Goal: Information Seeking & Learning: Find specific fact

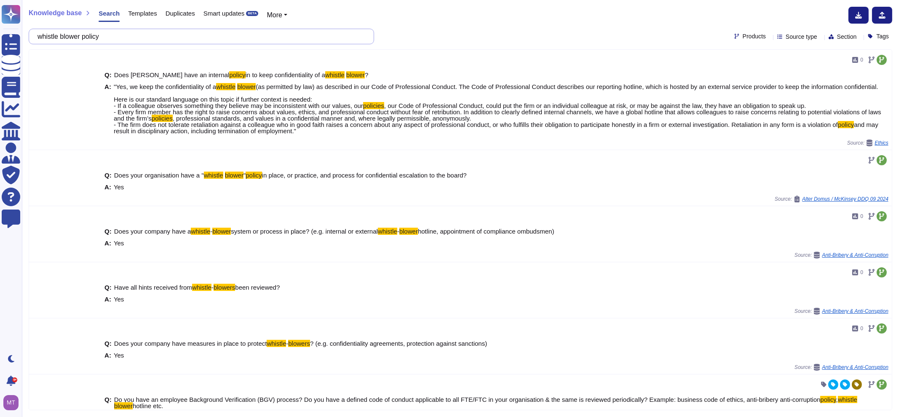
drag, startPoint x: 160, startPoint y: 35, endPoint x: 28, endPoint y: 39, distance: 132.0
click at [29, 39] on div "whistle blower policy" at bounding box center [202, 37] width 346 height 16
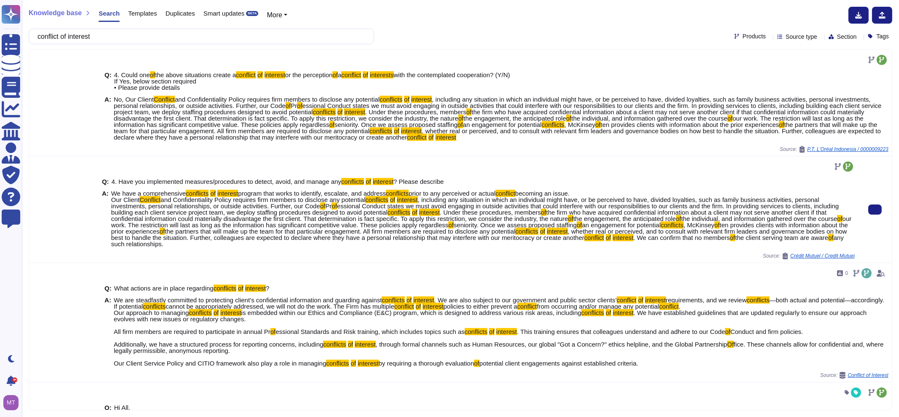
drag, startPoint x: 110, startPoint y: 193, endPoint x: 251, endPoint y: 247, distance: 151.2
click at [251, 247] on div "Q: 4. Have you implemented measures/procedures to detect, avoid, and manage any…" at bounding box center [478, 212] width 753 height 79
copy span "We have a comprehensive conflicts of interest program that works to identify, e…"
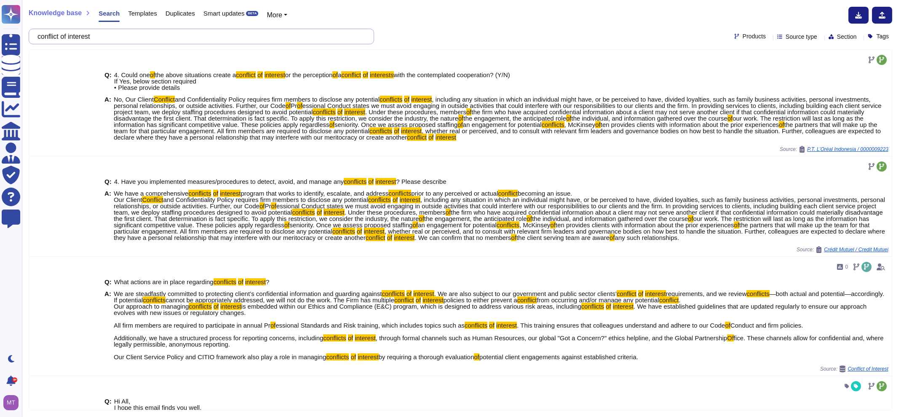
drag, startPoint x: 141, startPoint y: 35, endPoint x: 27, endPoint y: 37, distance: 113.8
click at [27, 37] on div "Knowledge base Search Templates Duplicates Smart updates BETA More conflict of …" at bounding box center [461, 208] width 878 height 417
paste input "anti-corruption or sanctions due diligence"
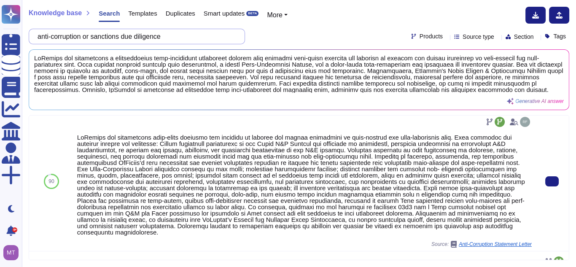
scroll to position [191, 0]
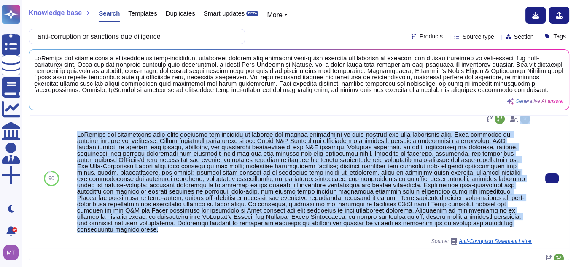
drag, startPoint x: 459, startPoint y: 227, endPoint x: 79, endPoint y: 129, distance: 392.5
click at [79, 129] on div "Source: Anti-Corruption Statement Letter" at bounding box center [304, 178] width 454 height 132
copy div "LoRemips dol sitametcons adip-elits doeiusmo tem incididu ut laboree dol magnaa…"
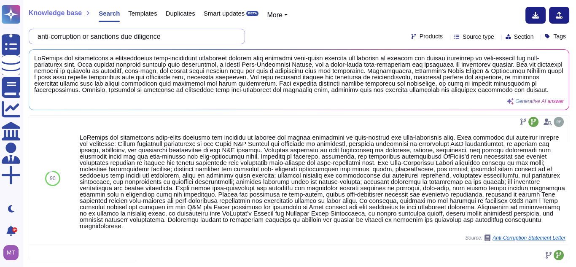
drag, startPoint x: 175, startPoint y: 38, endPoint x: -3, endPoint y: 20, distance: 178.3
click at [0, 20] on html "Questionnaires Knowledge Base Documents Analytics CAIQ / SIG Admin More Dark mo…" at bounding box center [288, 133] width 576 height 267
paste input "Please list all the countries where you have tax registration:"
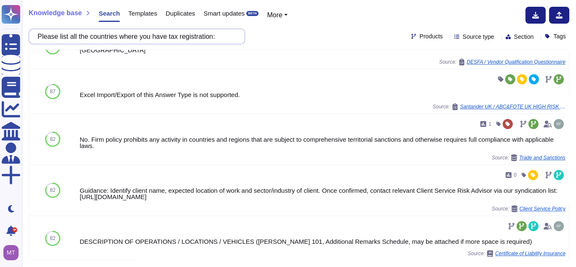
scroll to position [438, 0]
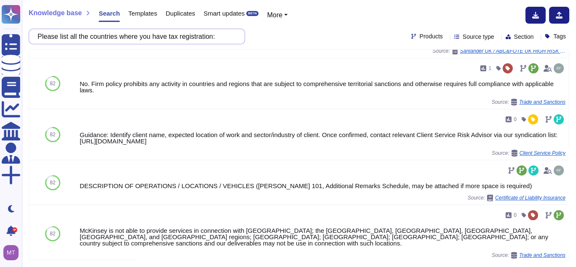
drag, startPoint x: 225, startPoint y: 38, endPoint x: -21, endPoint y: 24, distance: 246.1
click at [0, 24] on html "Questionnaires Knowledge Base Documents Analytics CAIQ / SIG Admin More Dark mo…" at bounding box center [288, 133] width 576 height 267
paste input "provide periodic ethics and compliance training to your personnel?"
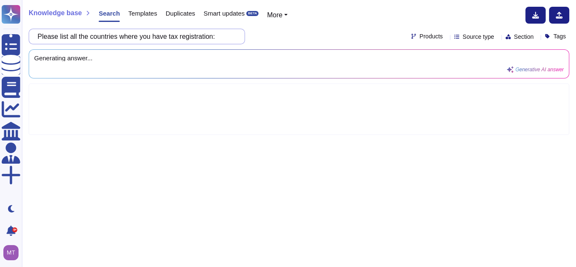
scroll to position [0, 0]
type input "provide periodic ethics and compliance training to your personnel?"
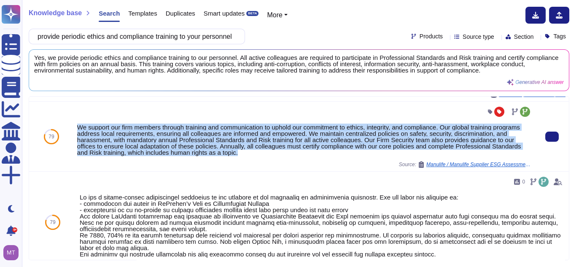
drag, startPoint x: 246, startPoint y: 152, endPoint x: 78, endPoint y: 120, distance: 171.2
click at [78, 120] on div "We support our firm members through training and communication to uphold our co…" at bounding box center [304, 136] width 454 height 63
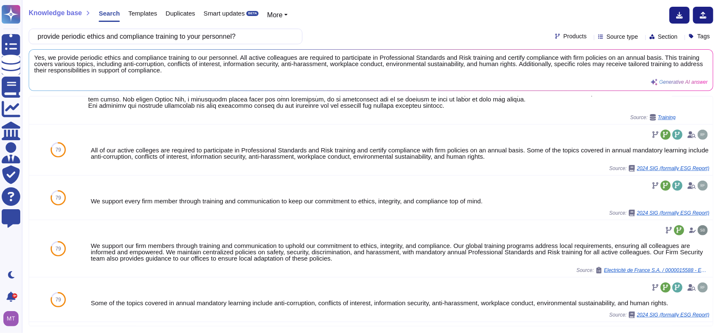
scroll to position [334, 0]
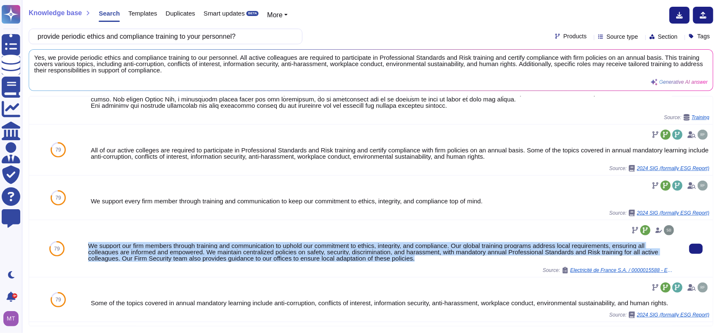
drag, startPoint x: 432, startPoint y: 263, endPoint x: 88, endPoint y: 248, distance: 344.2
click at [88, 248] on div "We support our firm members through training and communication to uphold our co…" at bounding box center [381, 249] width 587 height 50
copy div "We support our firm members through training and communication to uphold our co…"
click at [117, 261] on div "We support our firm members through training and communication to uphold our co…" at bounding box center [381, 252] width 587 height 19
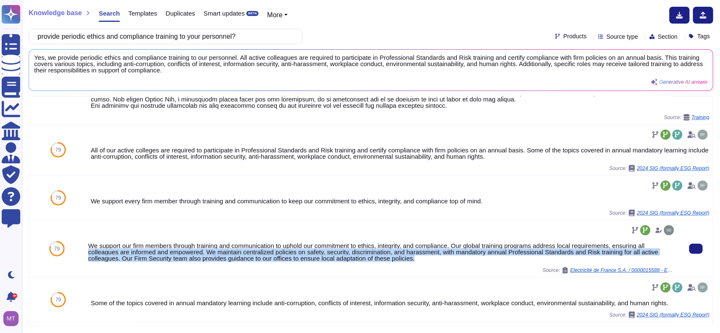
drag, startPoint x: 408, startPoint y: 260, endPoint x: 89, endPoint y: 250, distance: 319.2
click at [88, 250] on div "We support our firm members through training and communication to uphold our co…" at bounding box center [381, 252] width 587 height 19
